Goal: Find specific page/section: Find specific page/section

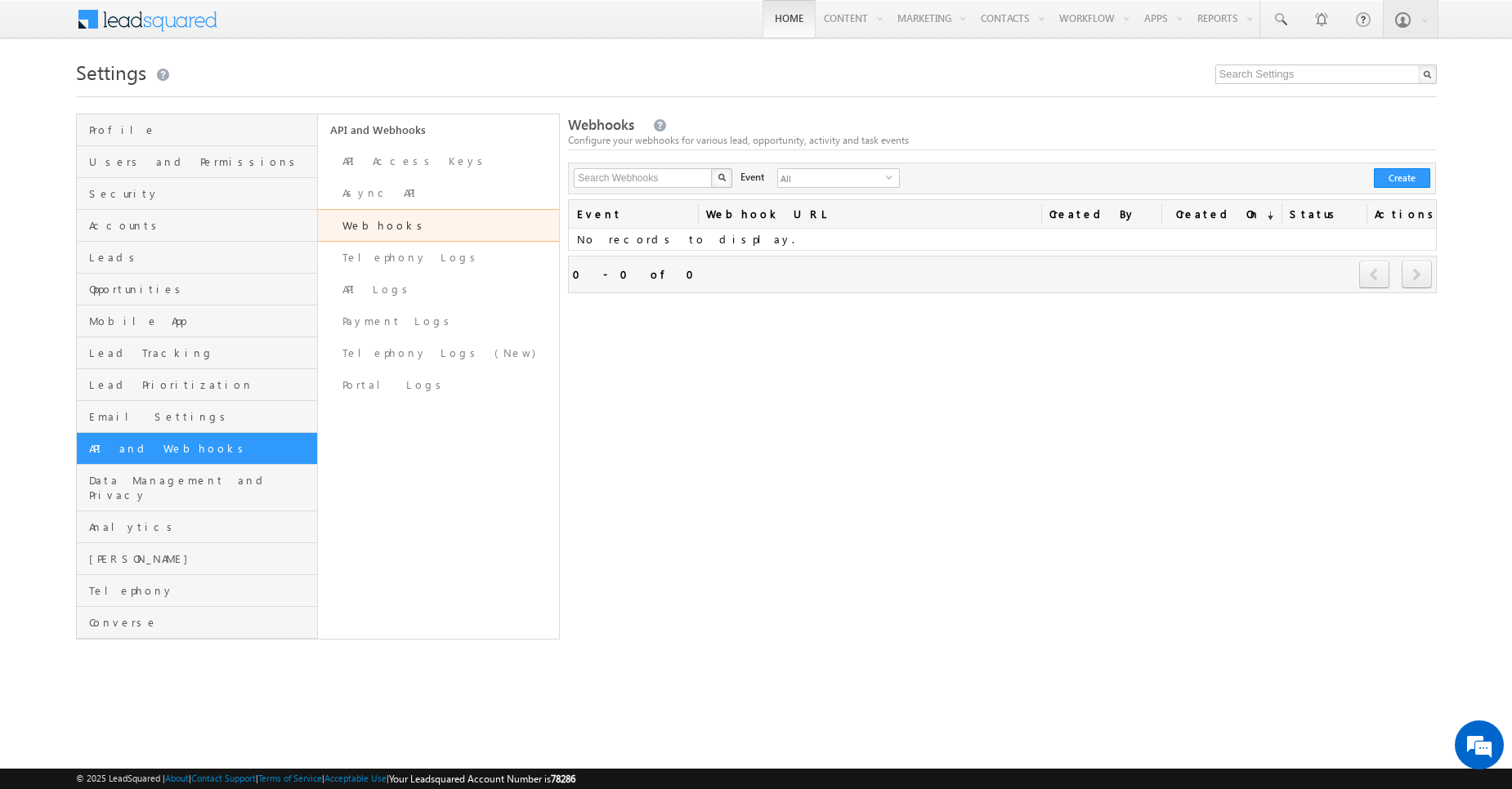
click at [778, 33] on link "Home" at bounding box center [789, 19] width 53 height 37
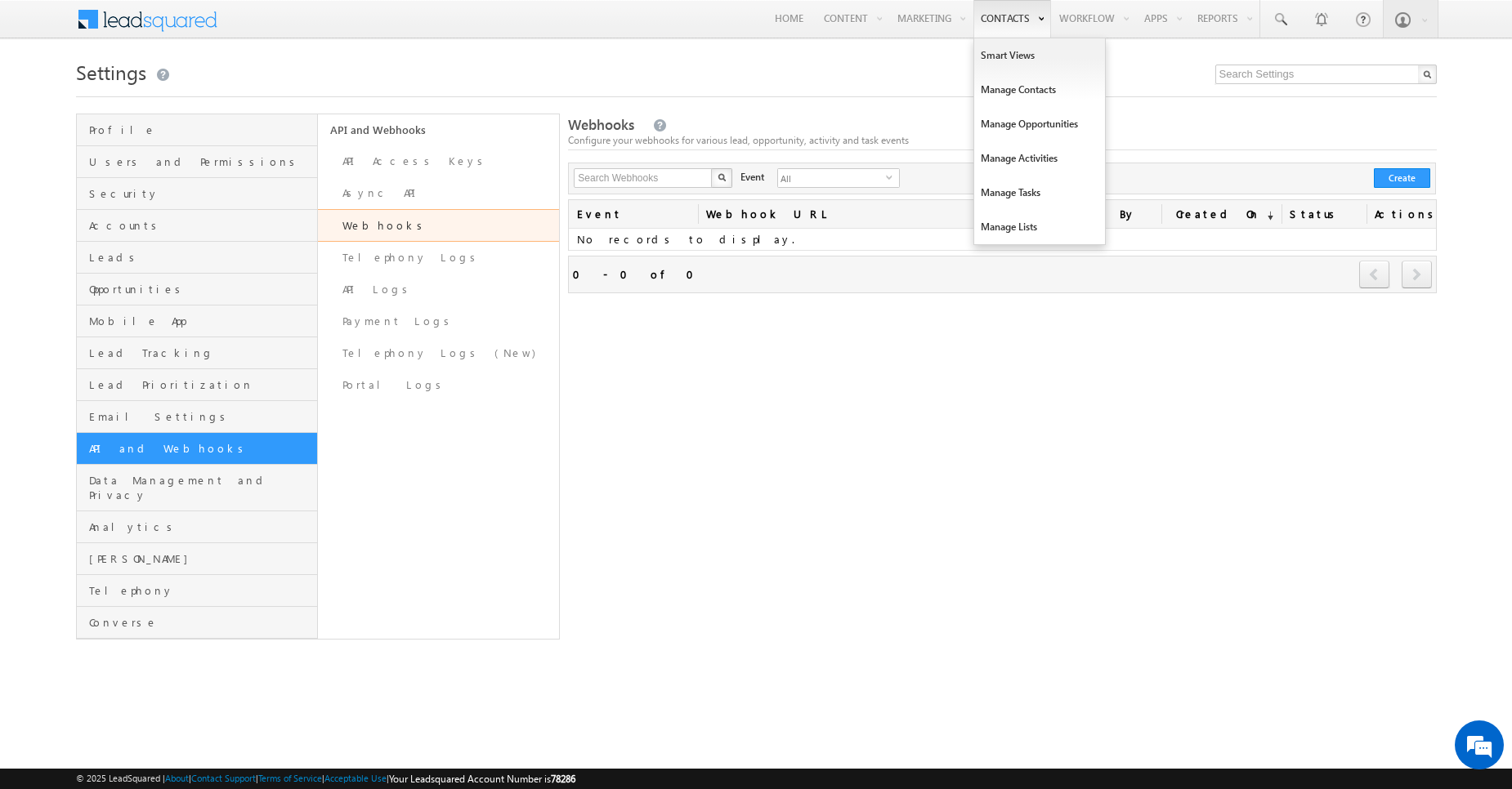
click at [993, 15] on link "Contacts" at bounding box center [1012, 19] width 78 height 37
click at [1021, 97] on link "Manage Contacts" at bounding box center [1039, 89] width 131 height 34
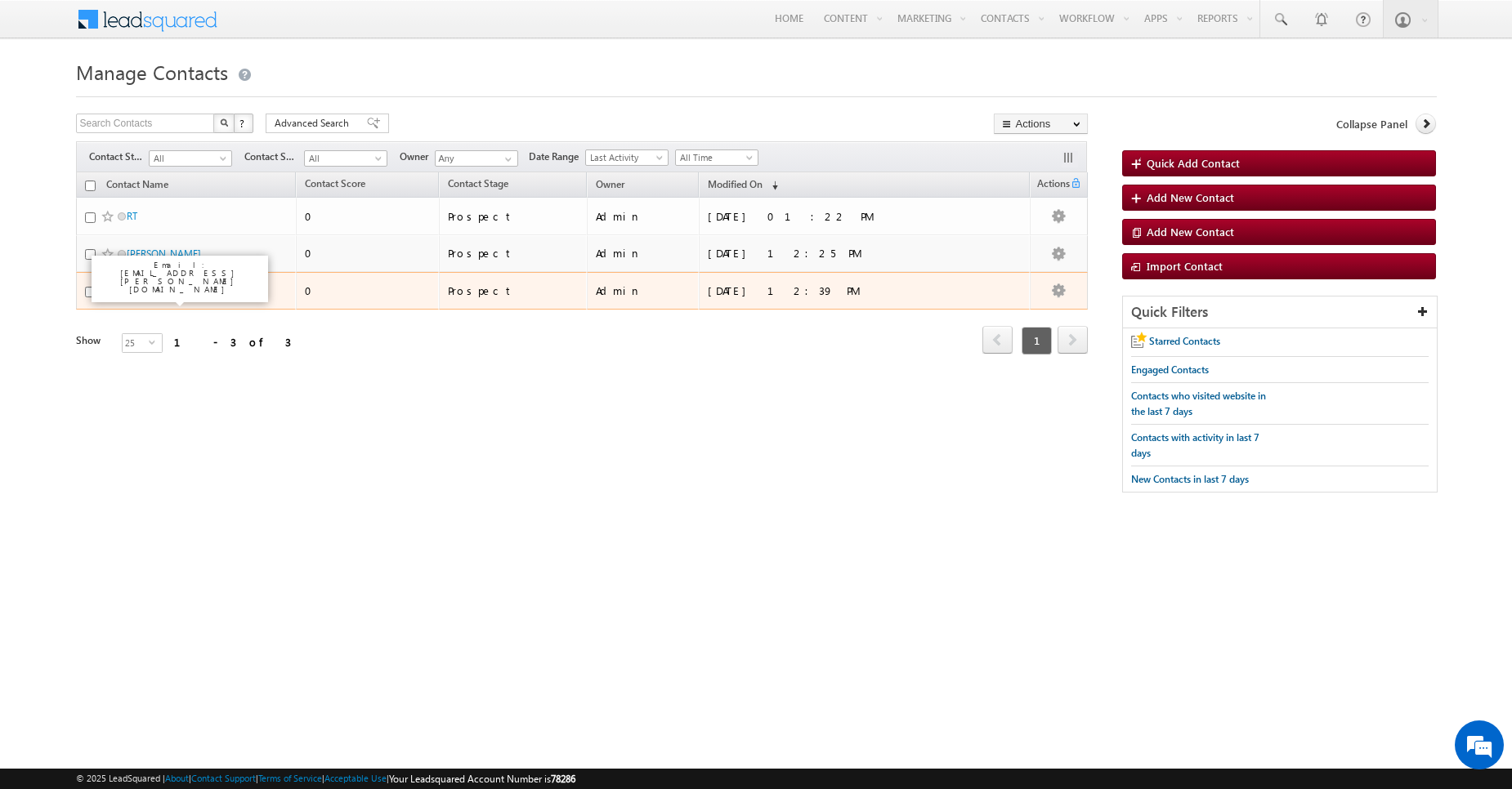
click at [161, 294] on link "[PERSON_NAME]" at bounding box center [164, 290] width 75 height 12
